Goal: Find contact information: Find contact information

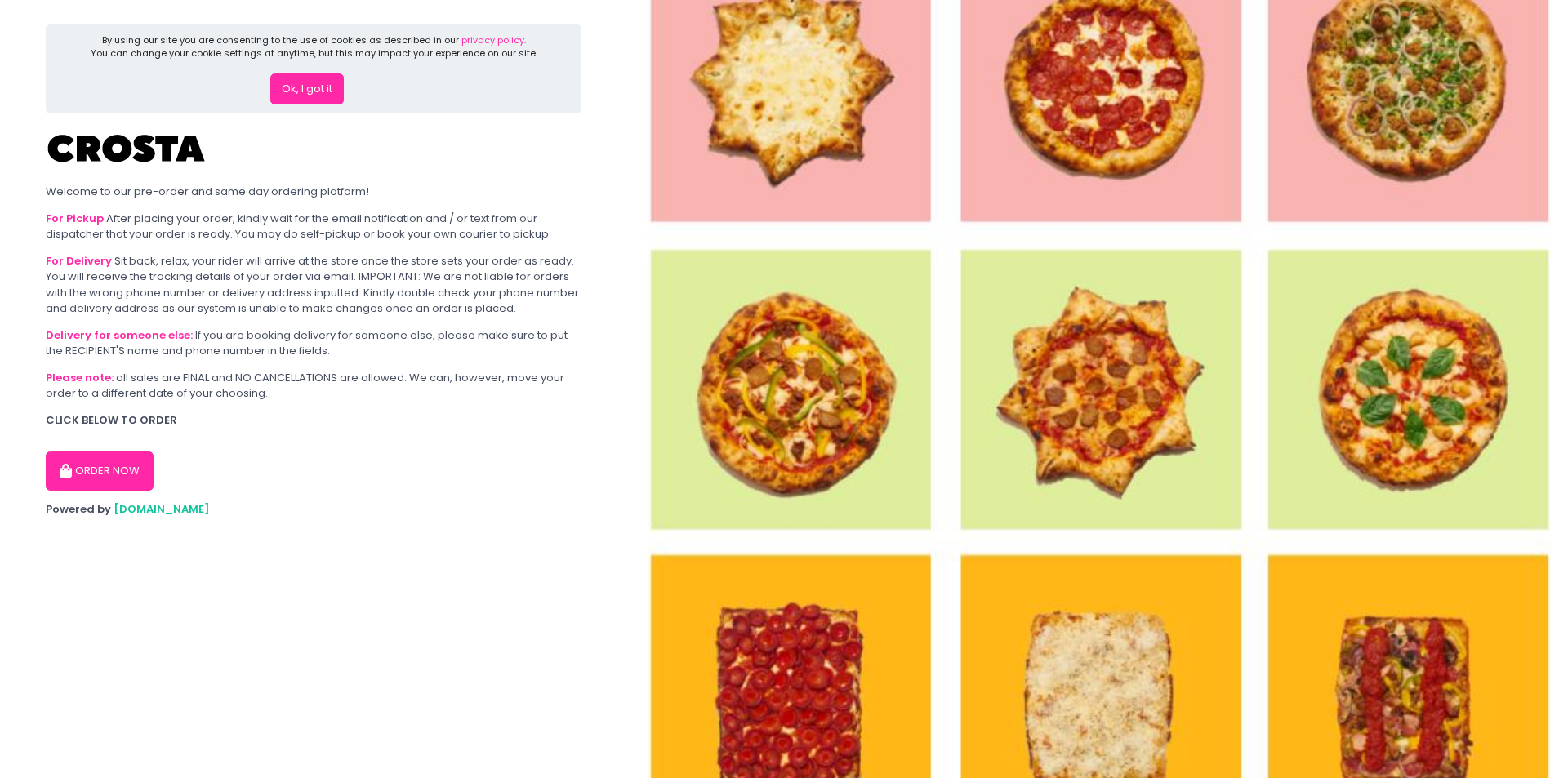
click at [309, 92] on button "Ok, I got it" at bounding box center [307, 89] width 74 height 31
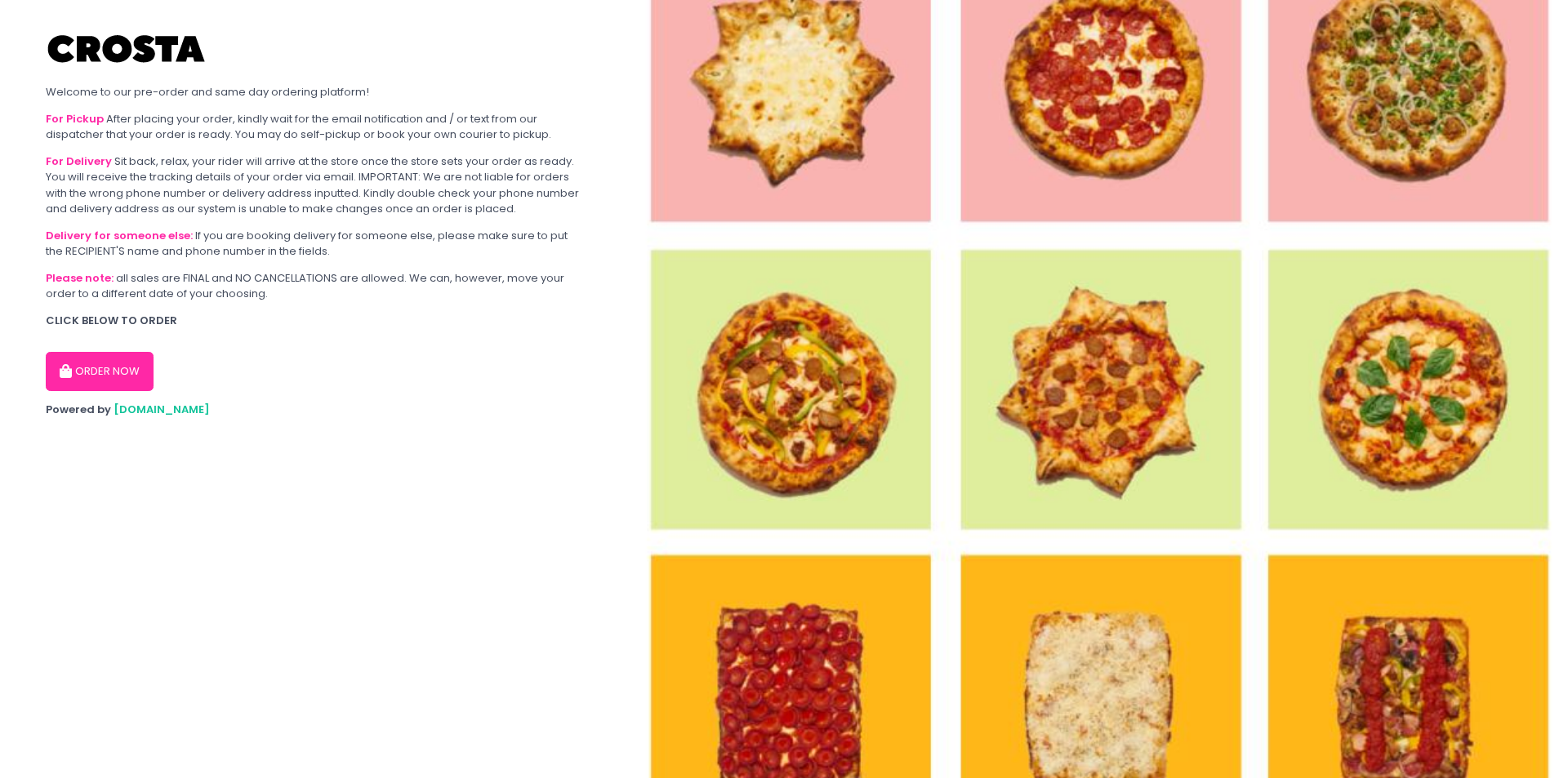
click at [140, 412] on span "[DOMAIN_NAME]" at bounding box center [161, 410] width 96 height 16
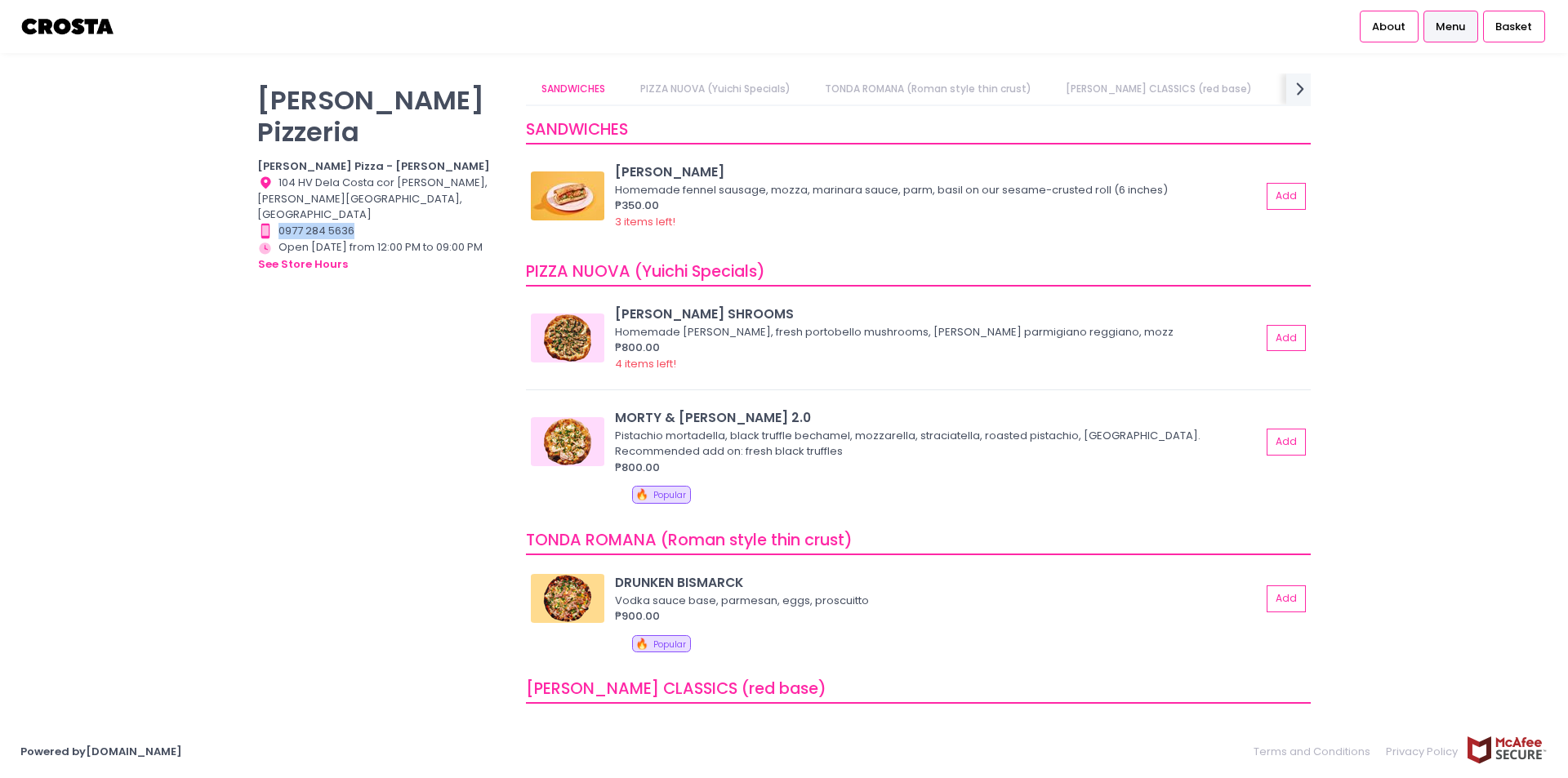
drag, startPoint x: 359, startPoint y: 185, endPoint x: 280, endPoint y: 184, distance: 79.0
click at [280, 223] on div "Contact Number Created with Sketch. 0977 284 5636" at bounding box center [381, 230] width 248 height 16
copy div "0977 284 5636"
click at [253, 366] on div "Crosta Pizzeria Crosta Pizza - Salcedo Location Created with Sketch. 104 HV Del…" at bounding box center [382, 381] width 269 height 615
click at [305, 256] on button "see store hours" at bounding box center [303, 264] width 92 height 18
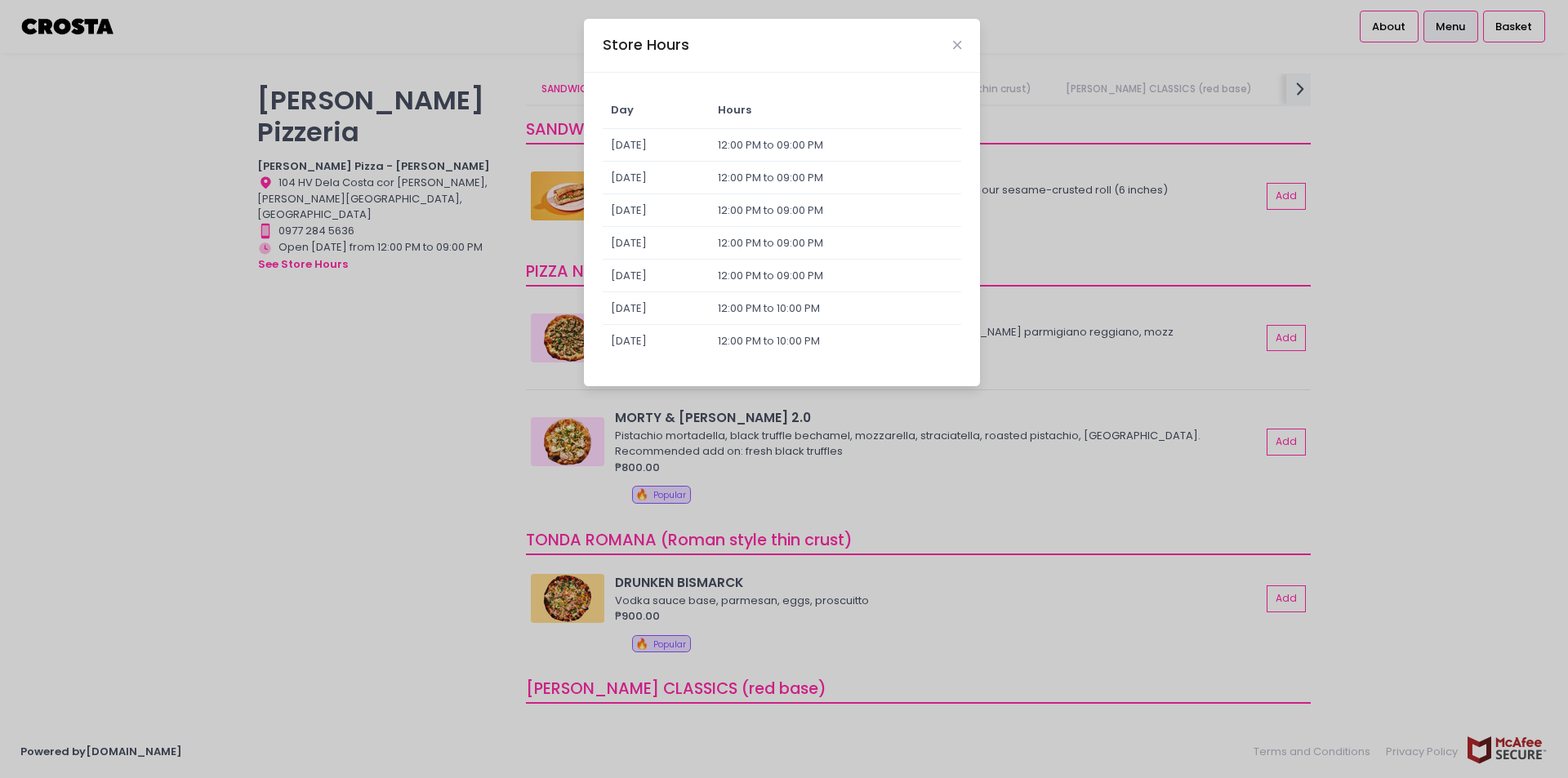
click at [380, 521] on div "Store Hours Day Hours Sunday 12:00 PM to 09:00 PM Monday 12:00 PM to 09:00 PM T…" at bounding box center [784, 389] width 1568 height 778
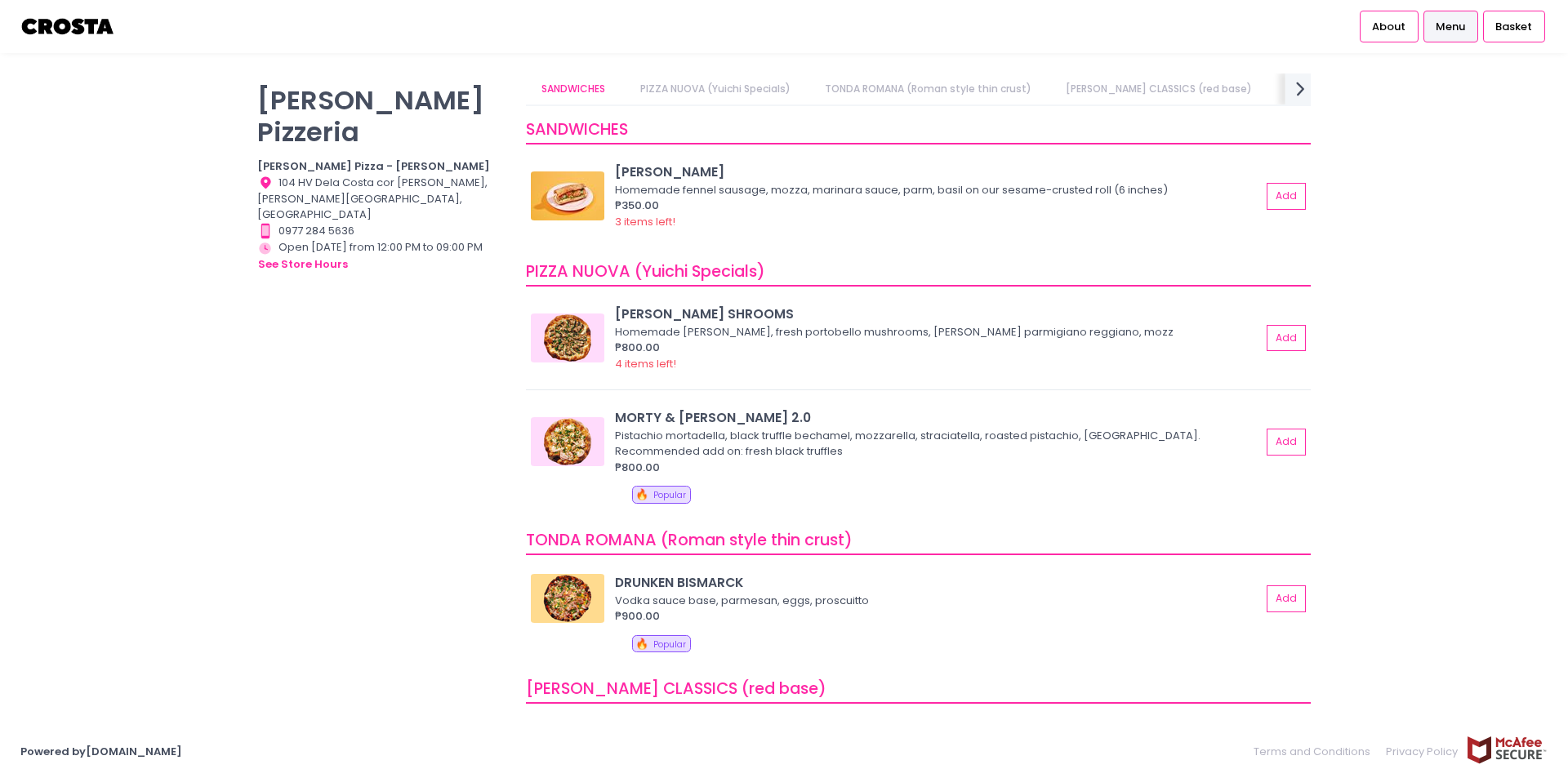
click at [1298, 98] on icon "next Created with Sketch." at bounding box center [1300, 88] width 23 height 23
